Goal: Information Seeking & Learning: Find specific fact

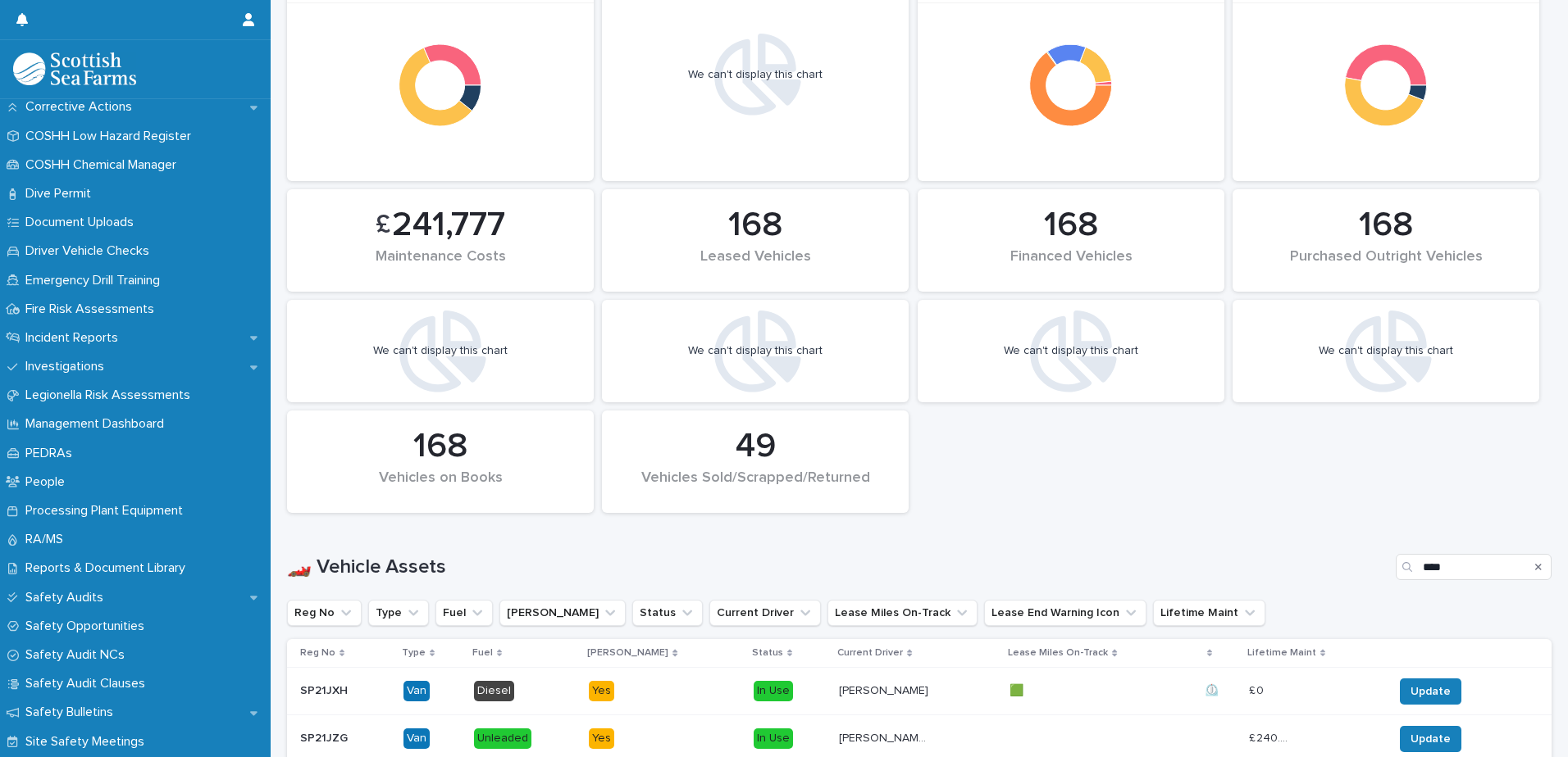
scroll to position [603, 0]
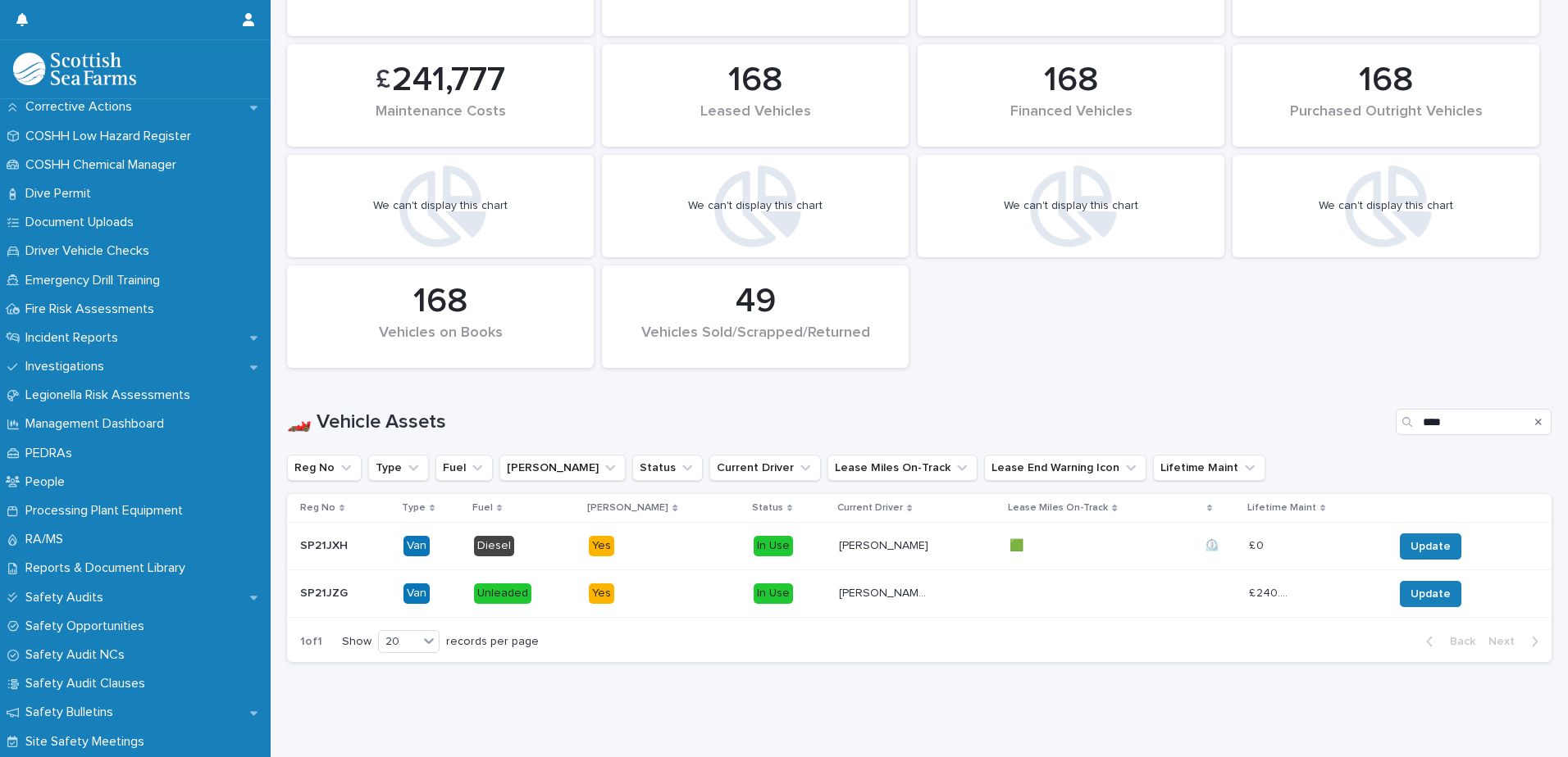
drag, startPoint x: 1525, startPoint y: 409, endPoint x: 735, endPoint y: 434, distance: 790.4
click at [1534, 418] on icon "Search" at bounding box center [1537, 421] width 7 height 7
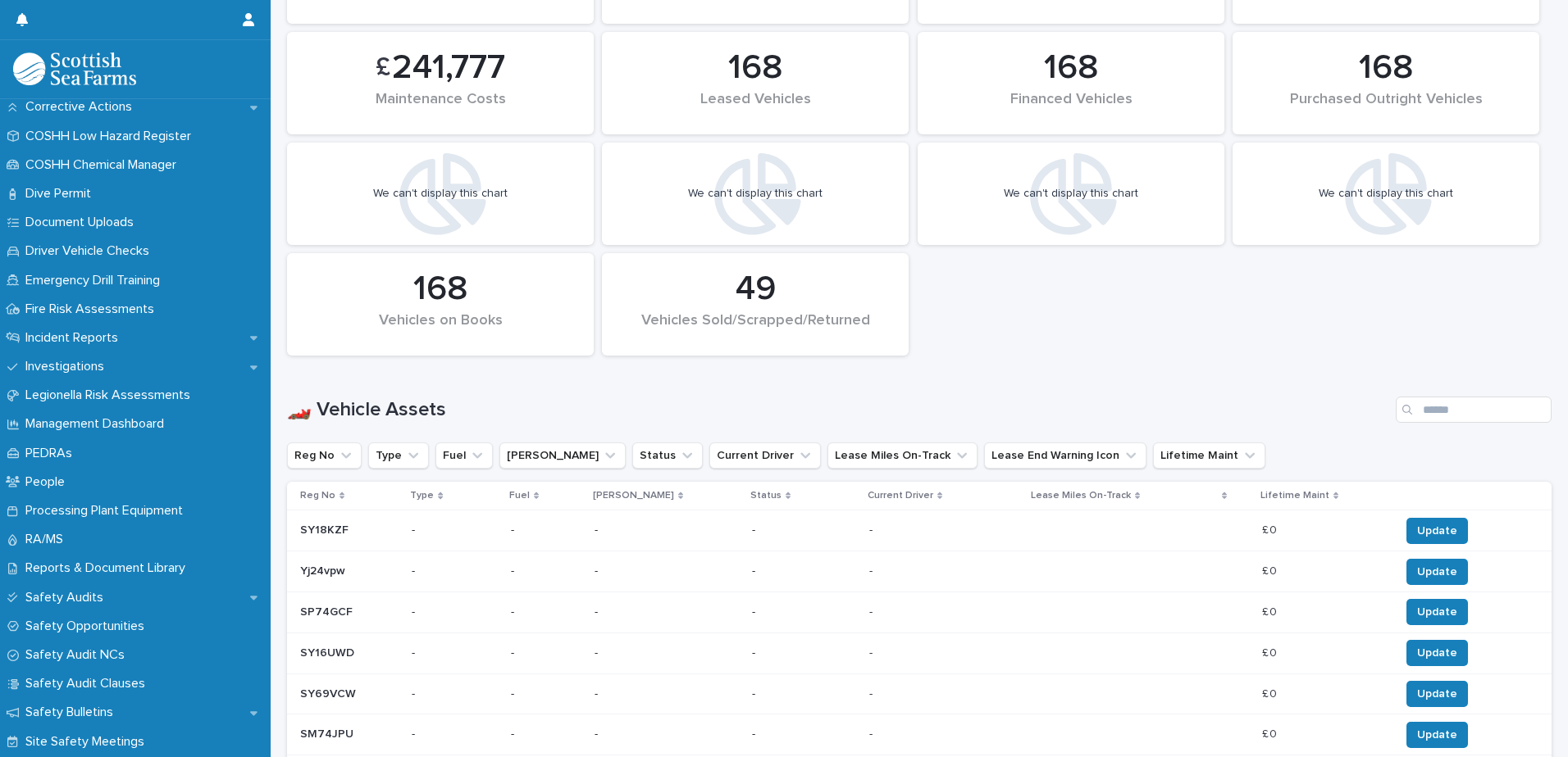
scroll to position [1000, 0]
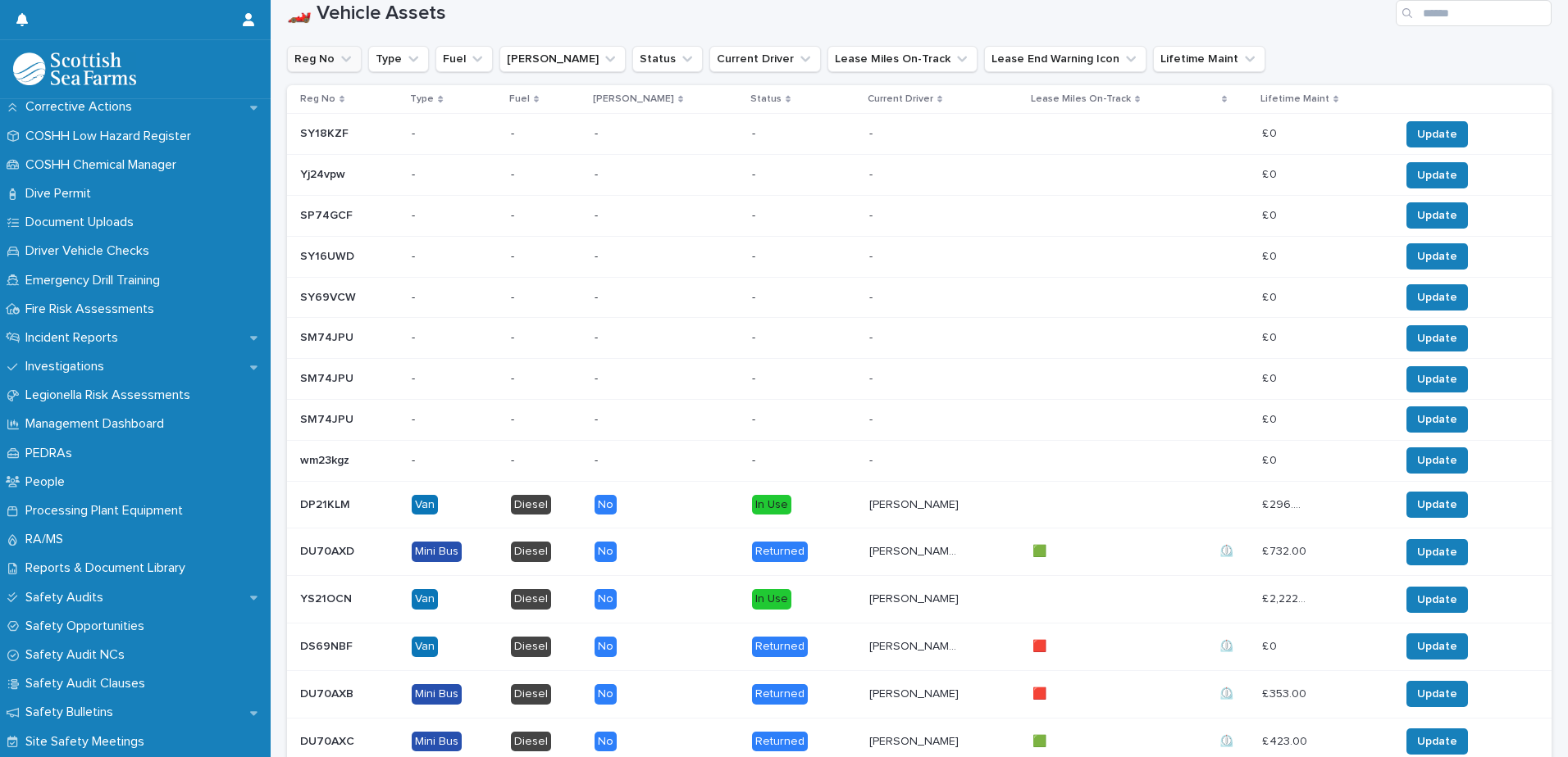
click at [343, 61] on icon "Reg No" at bounding box center [346, 58] width 17 height 17
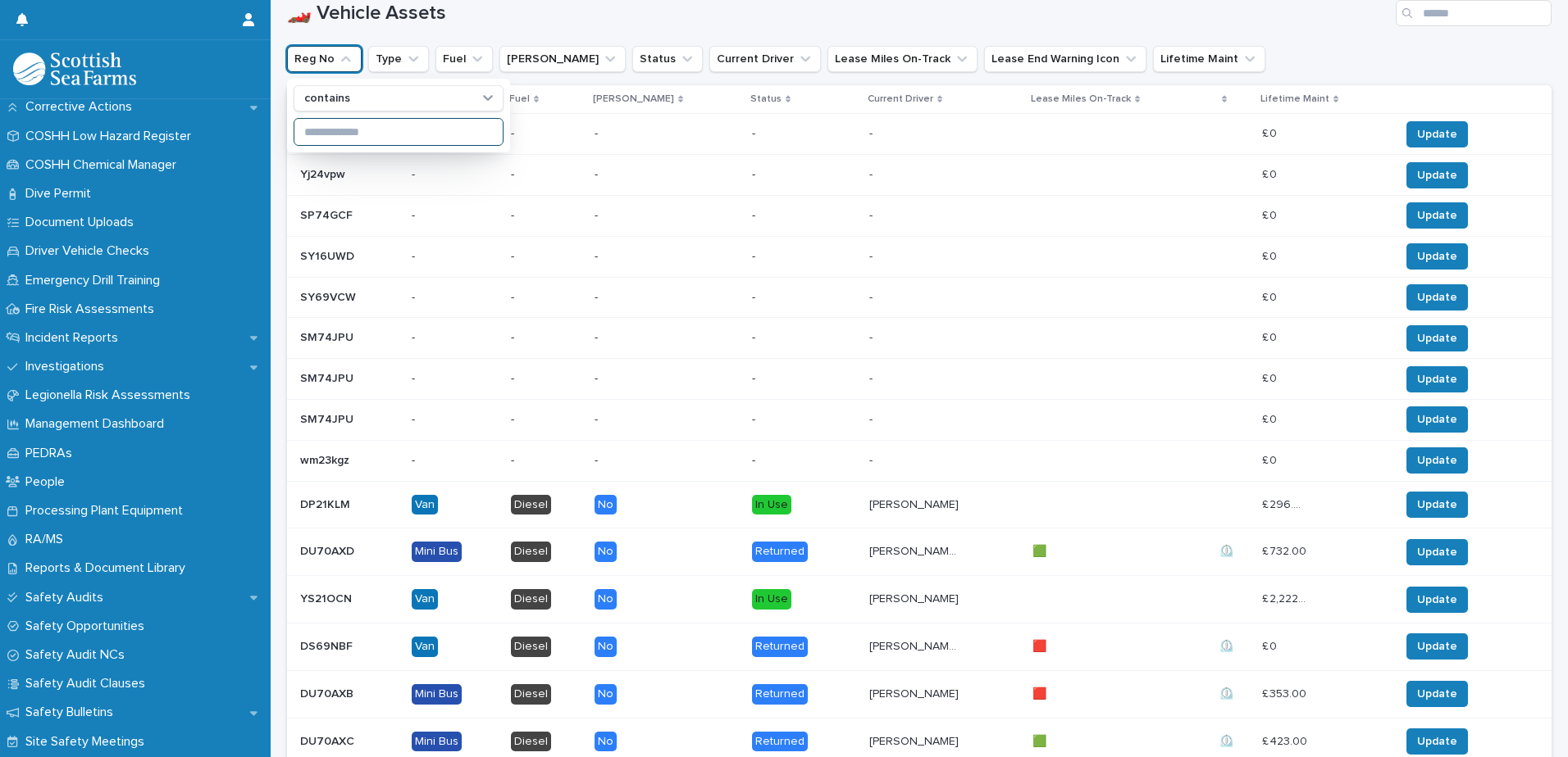
click at [359, 133] on input at bounding box center [398, 131] width 208 height 27
type input "***"
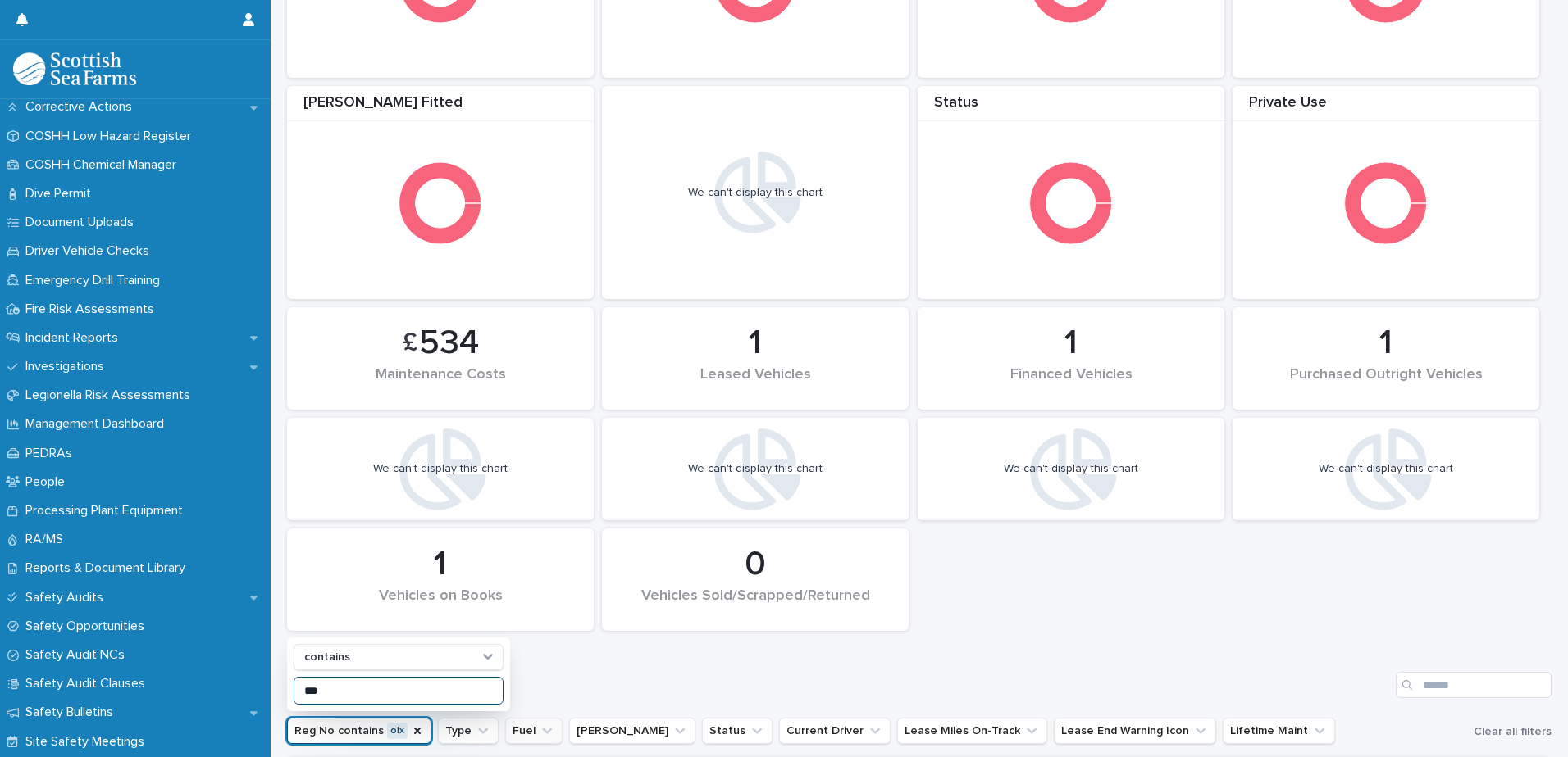
scroll to position [556, 0]
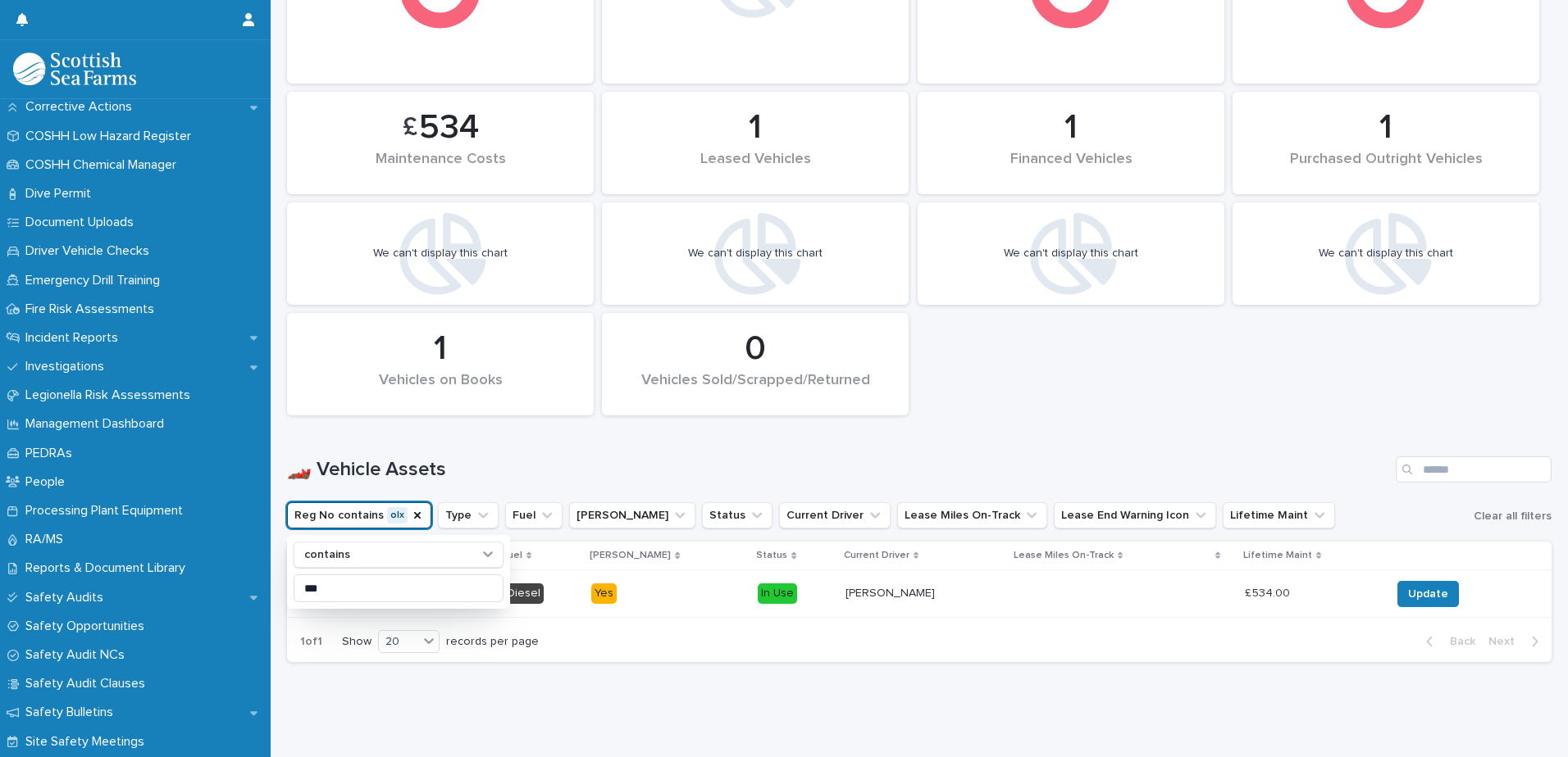
click at [588, 630] on div "1 of 1 Show 20 records per page Back Next" at bounding box center [919, 642] width 1264 height 41
